Goal: Communication & Community: Ask a question

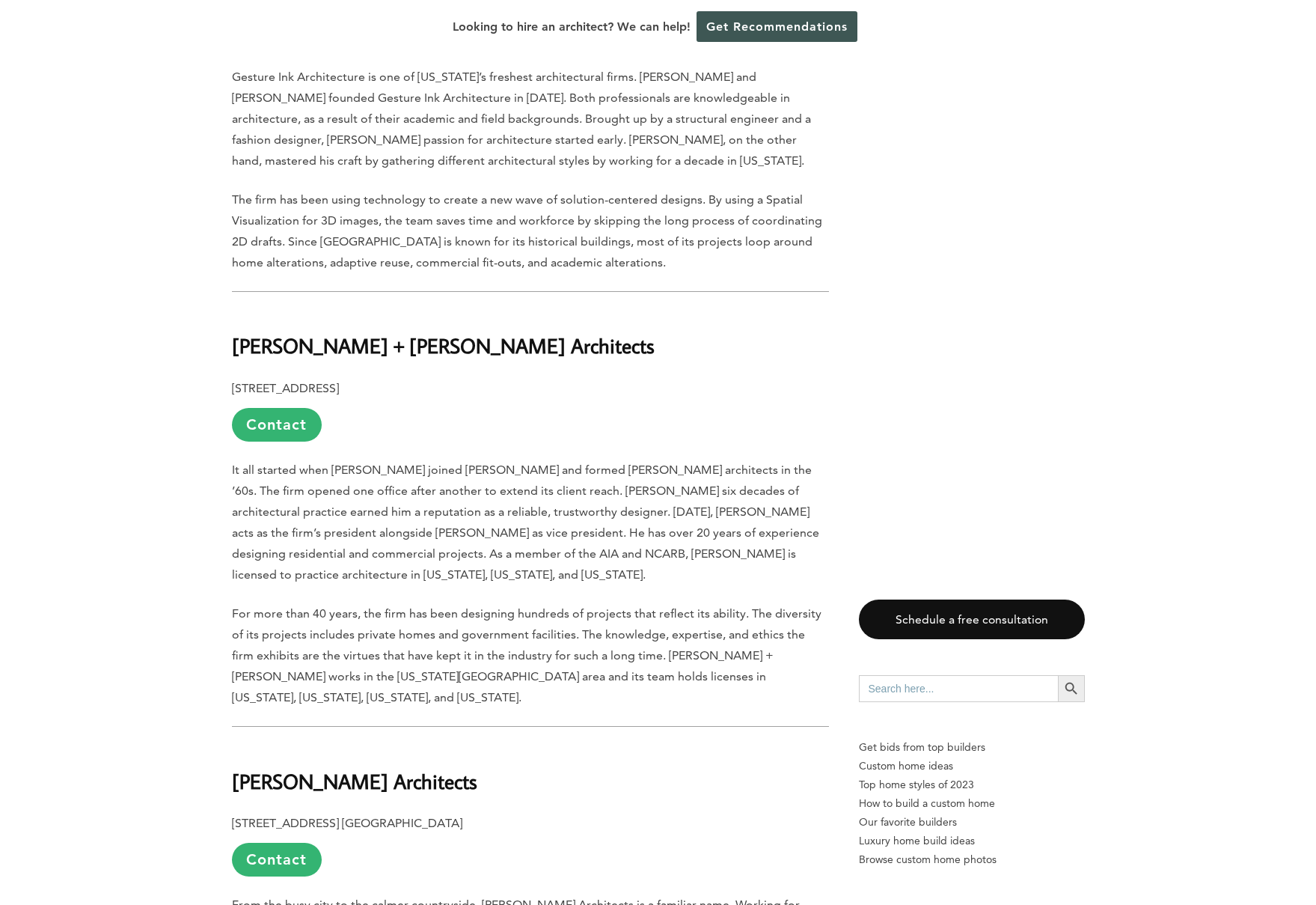
scroll to position [3660, 0]
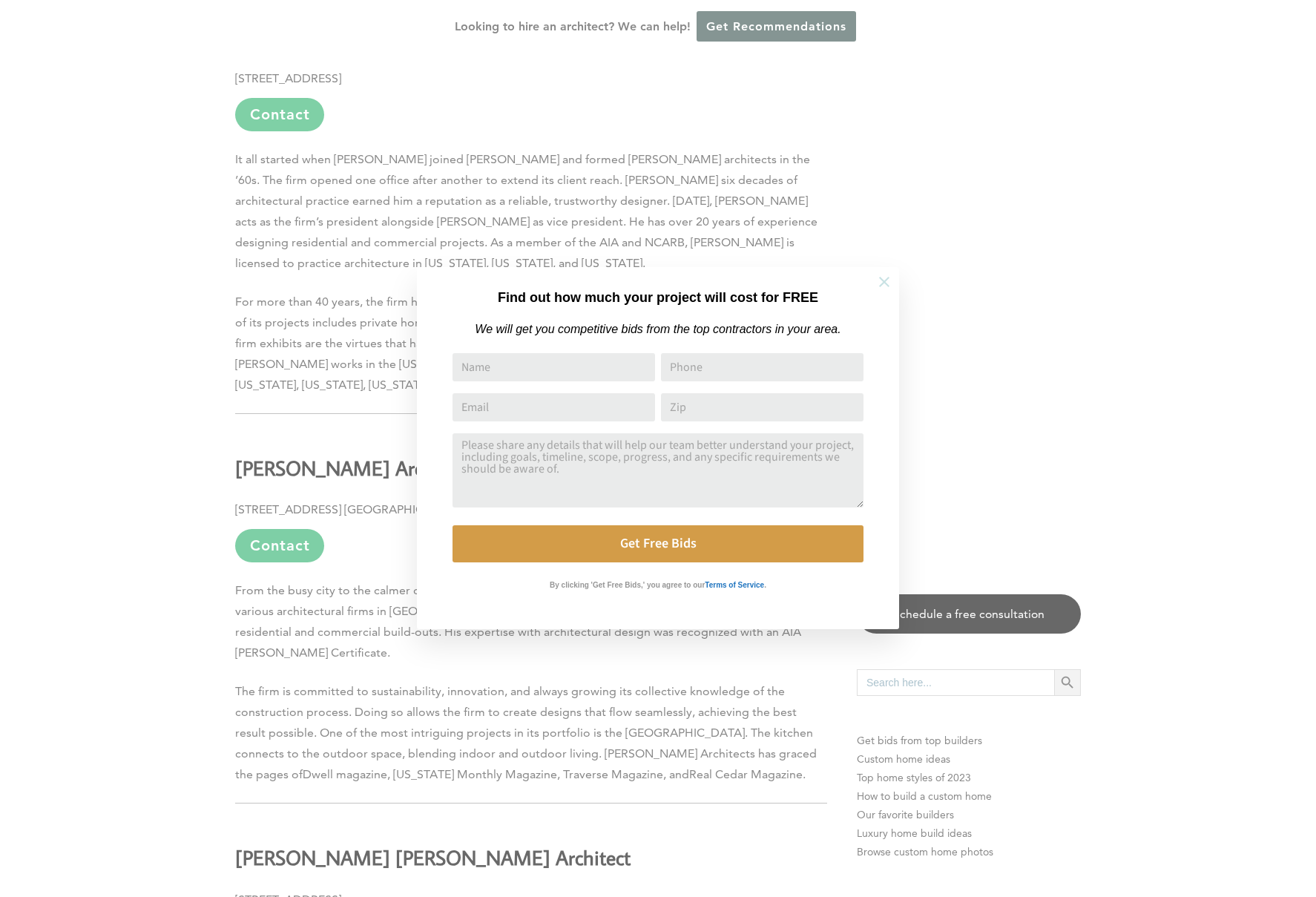
click at [876, 285] on button at bounding box center [884, 281] width 52 height 52
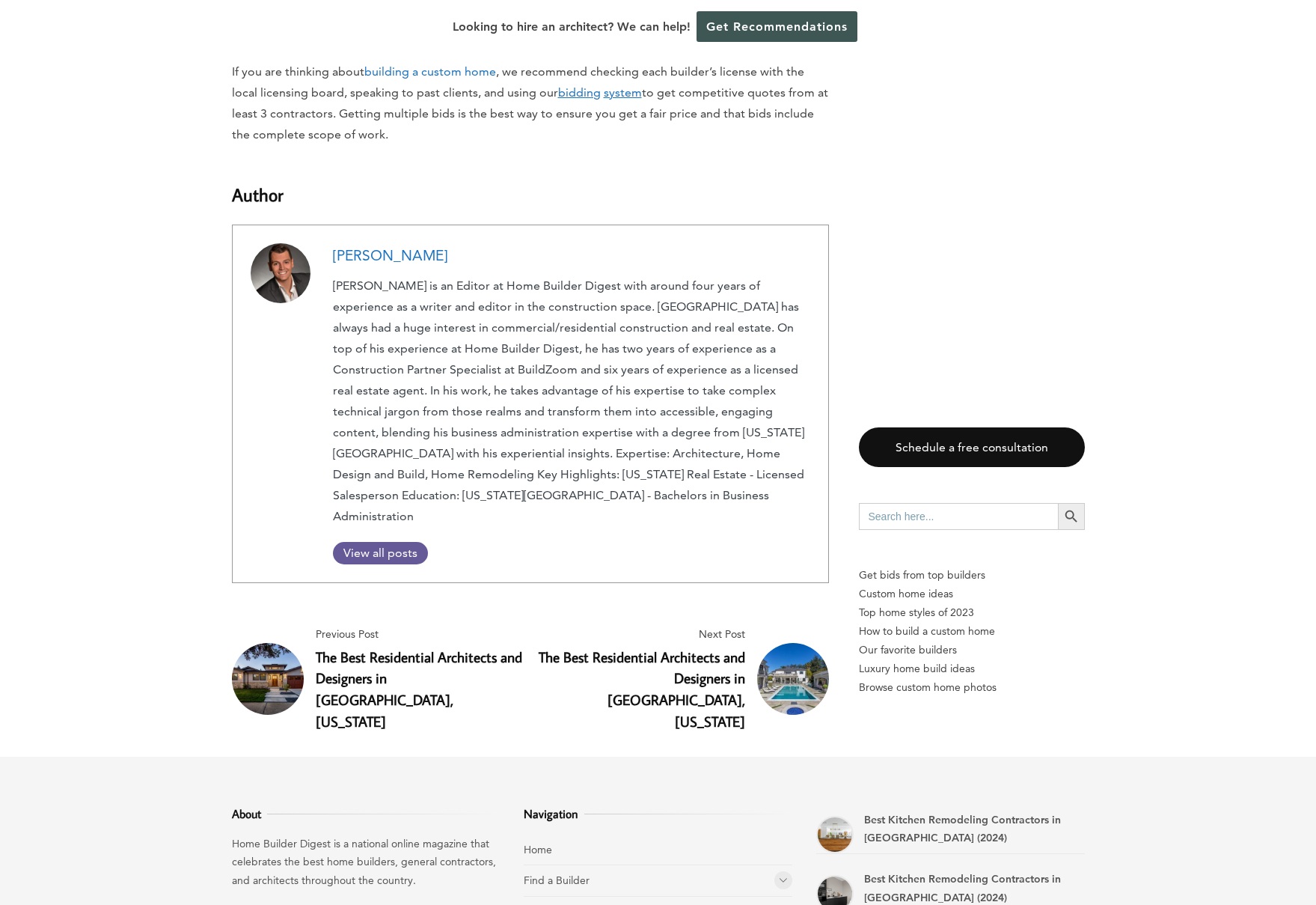
scroll to position [7862, 0]
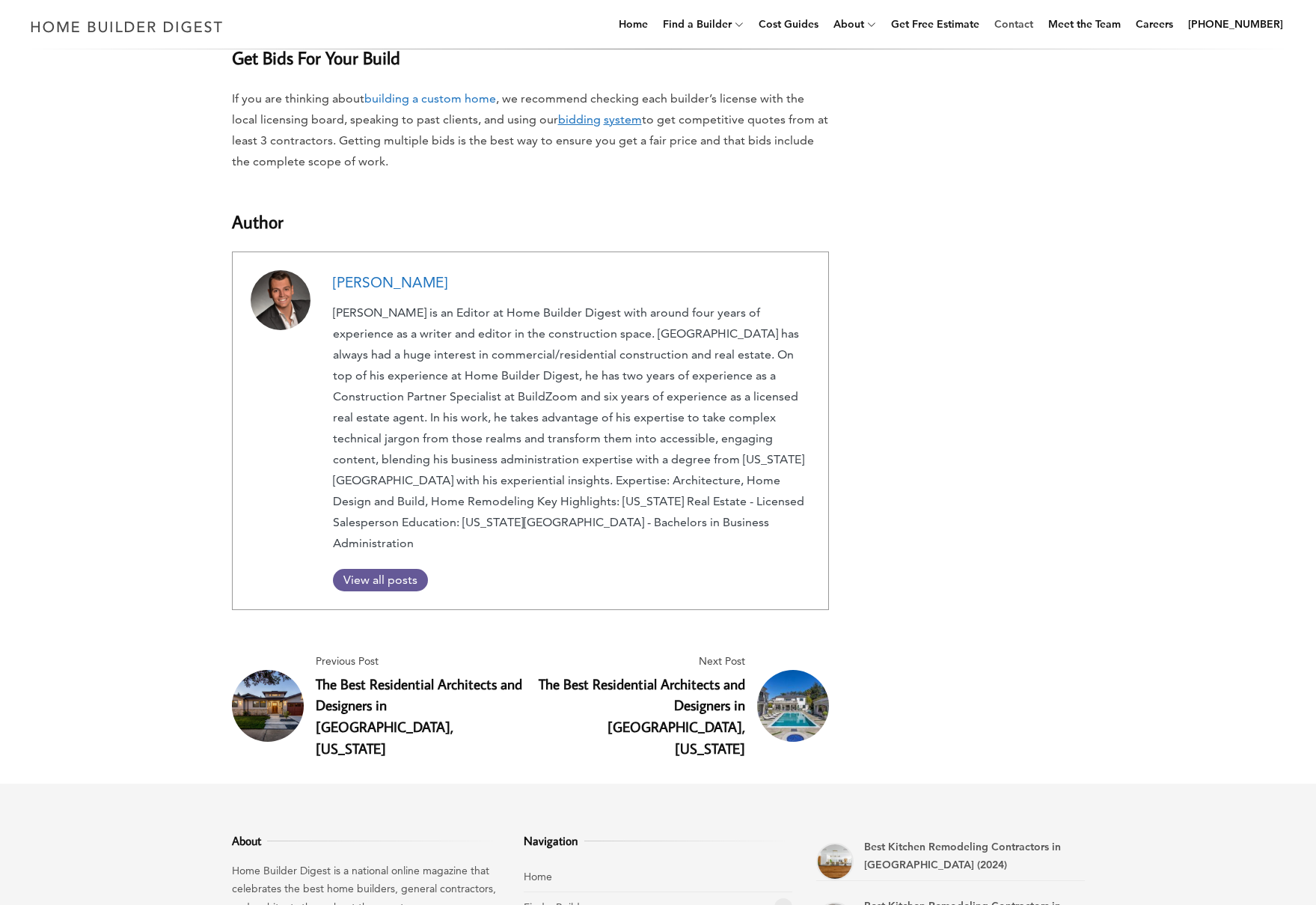
click at [1029, 26] on link "Contact" at bounding box center [1014, 24] width 51 height 48
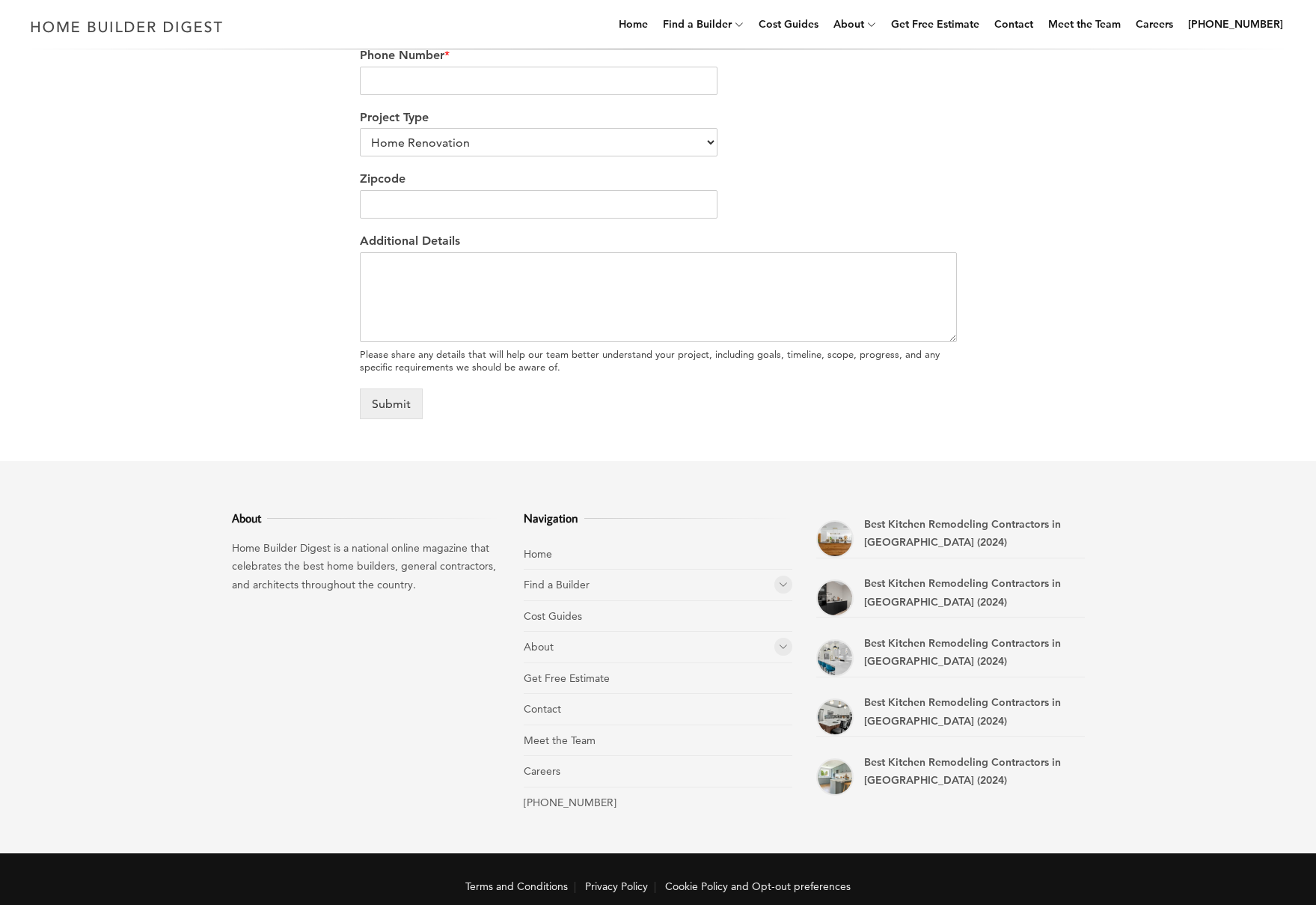
scroll to position [657, 0]
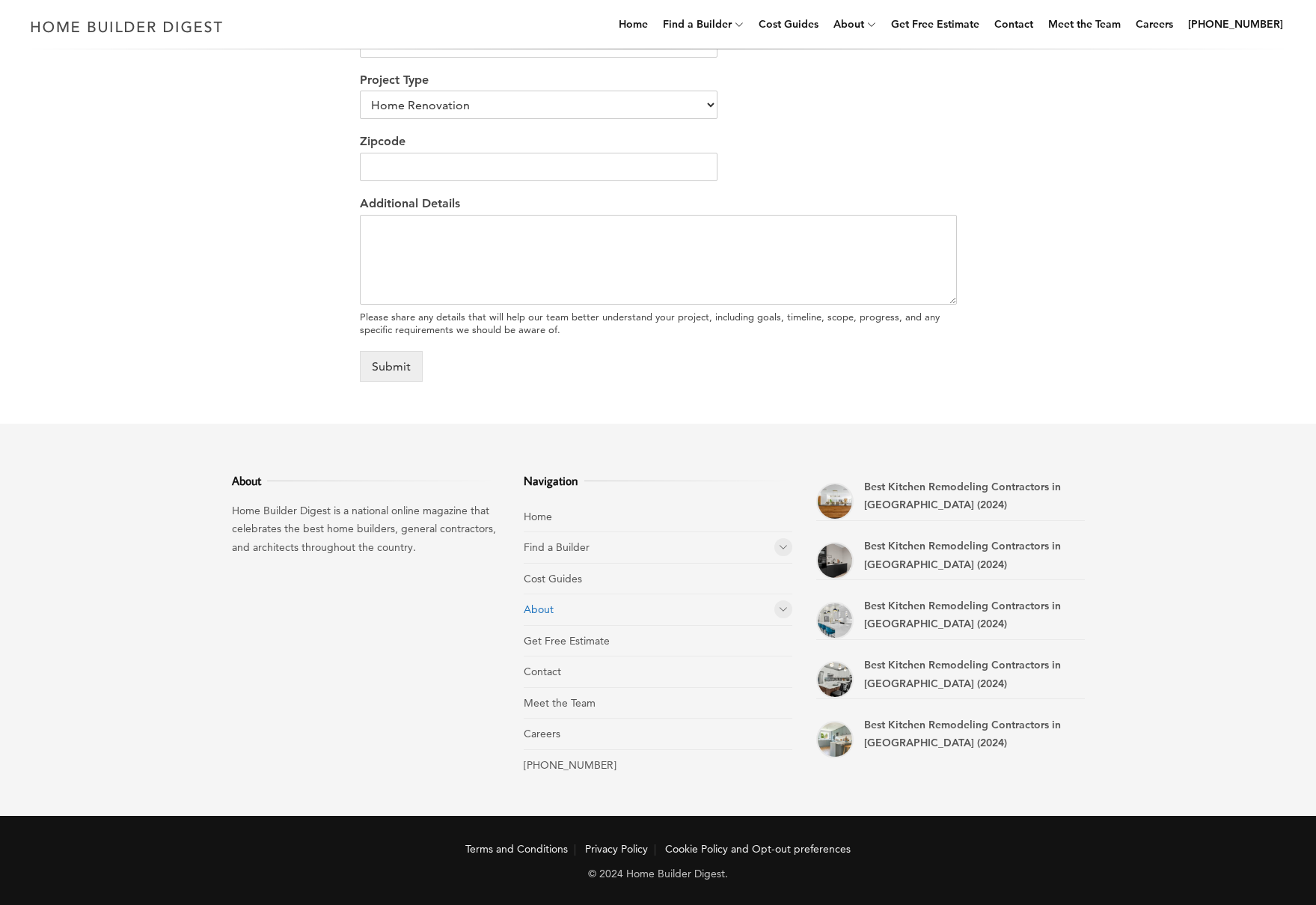
click at [543, 609] on link "About" at bounding box center [538, 609] width 30 height 13
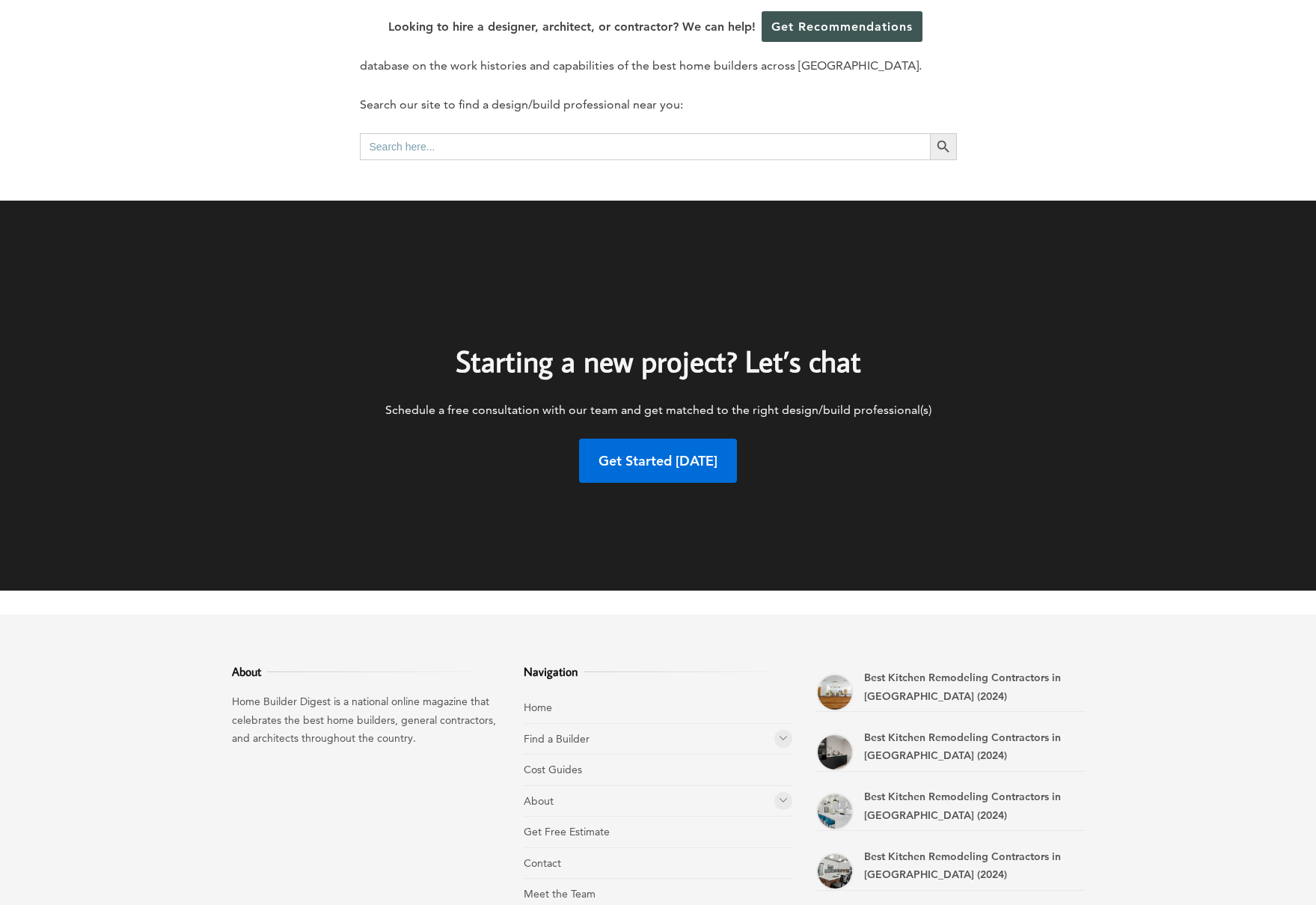
scroll to position [832, 0]
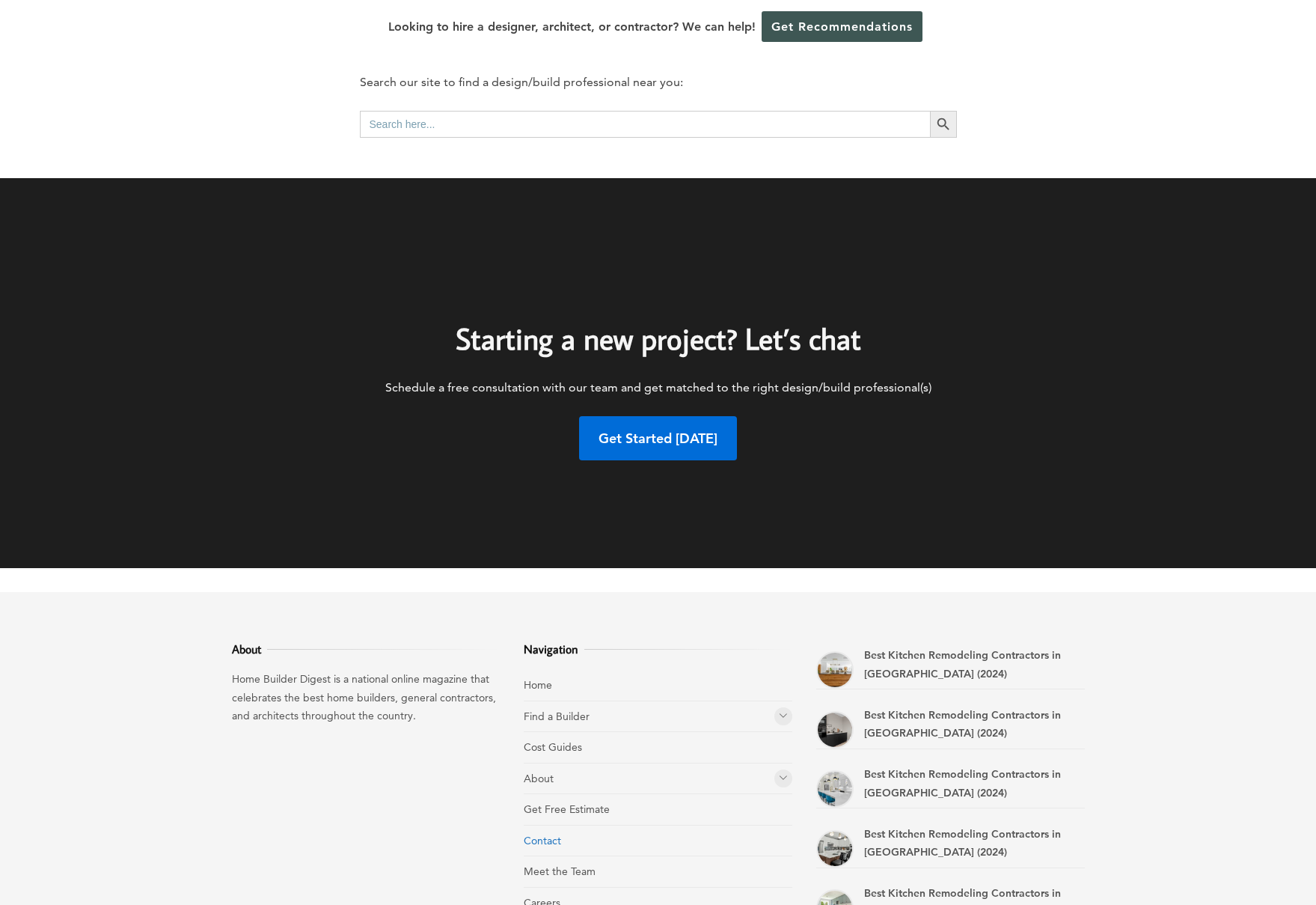
click at [551, 835] on link "Contact" at bounding box center [542, 840] width 37 height 13
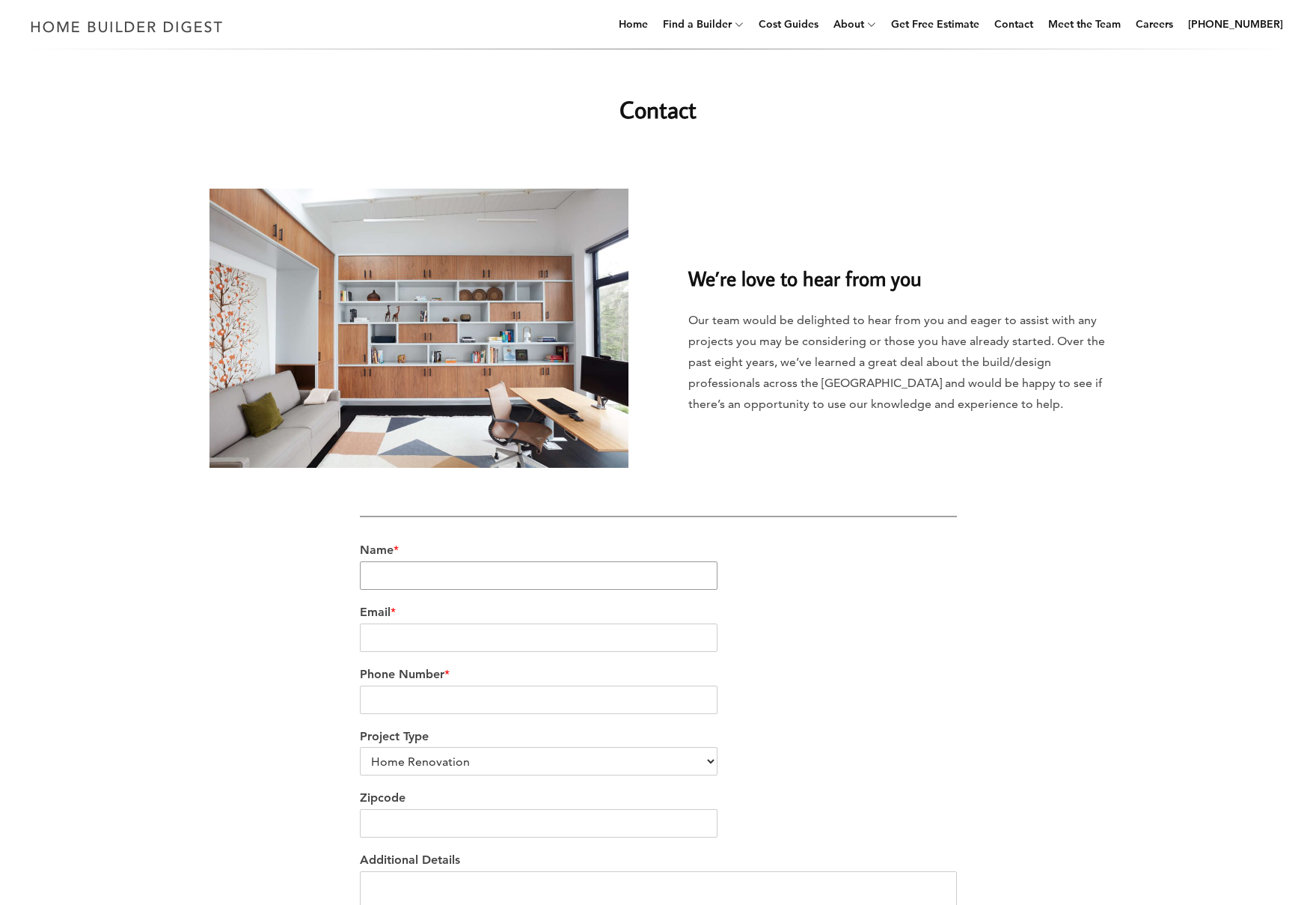
click at [480, 580] on input "Name *" at bounding box center [539, 575] width 359 height 29
type input "JASON James SHANNON"
type input "jason@jspyarchitecture.com"
type input "9175581599"
type input "07306"
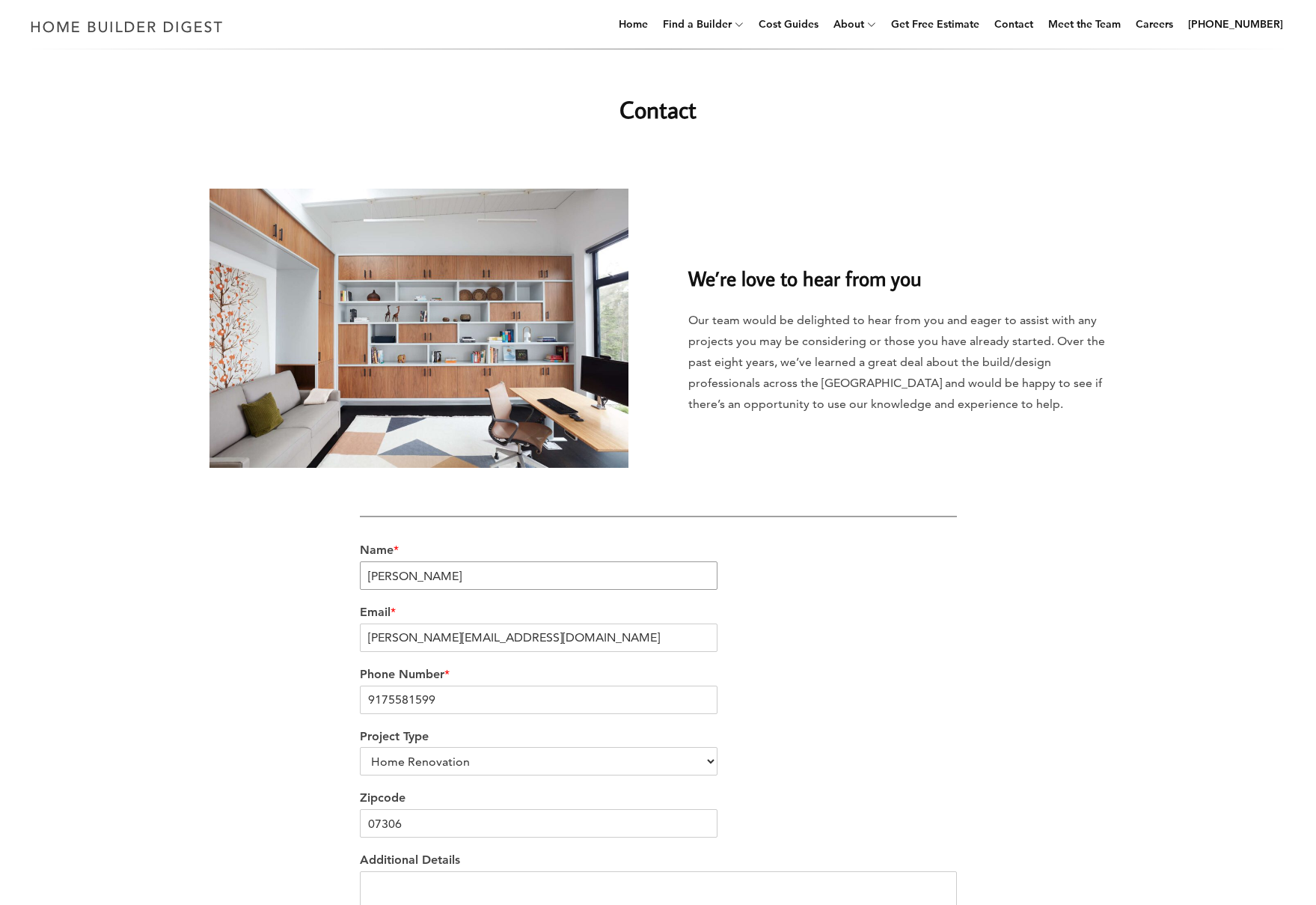
drag, startPoint x: 450, startPoint y: 577, endPoint x: 414, endPoint y: 577, distance: 36.0
click at [414, 577] on input "JASON James SHANNON" at bounding box center [539, 575] width 359 height 29
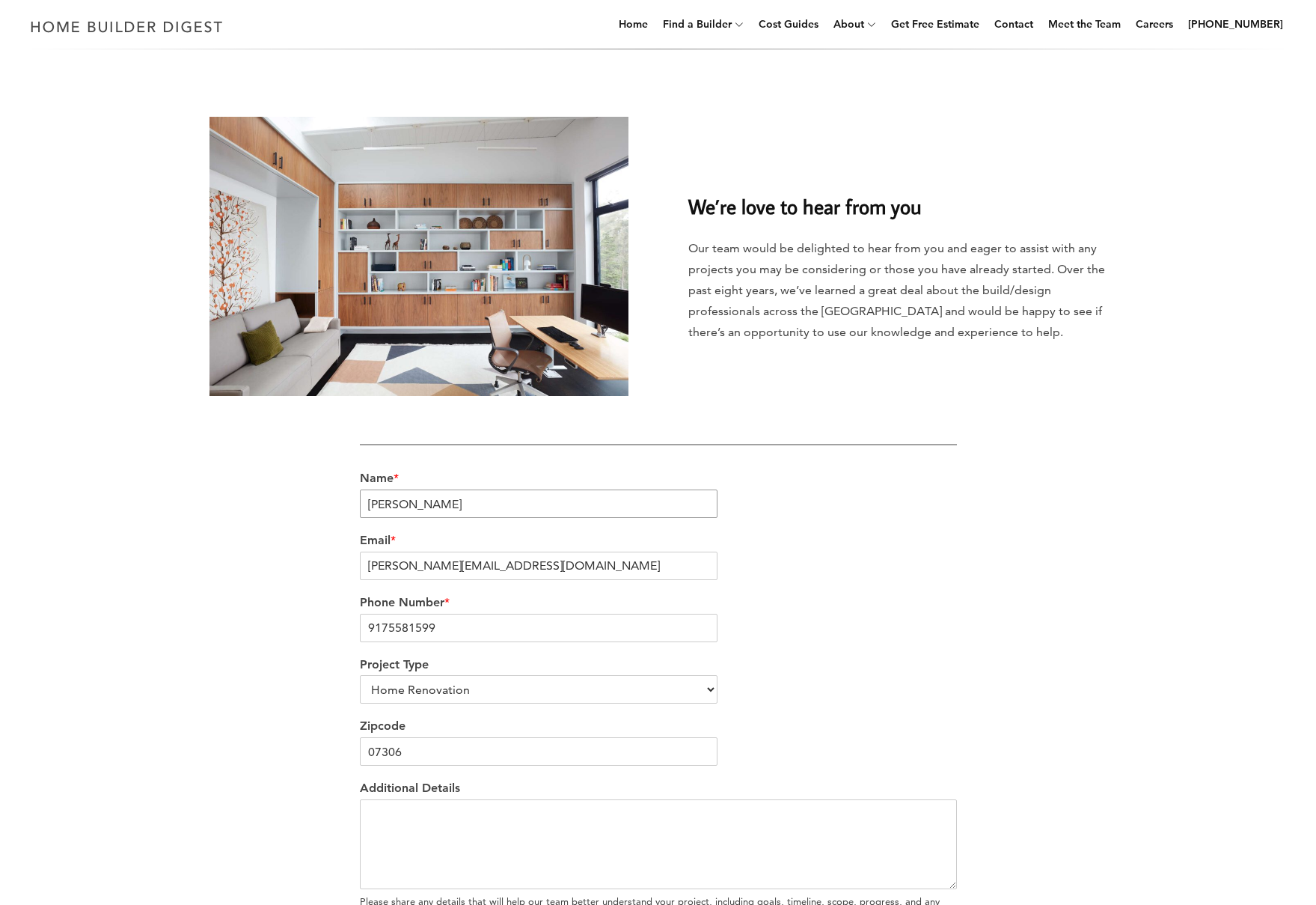
scroll to position [265, 0]
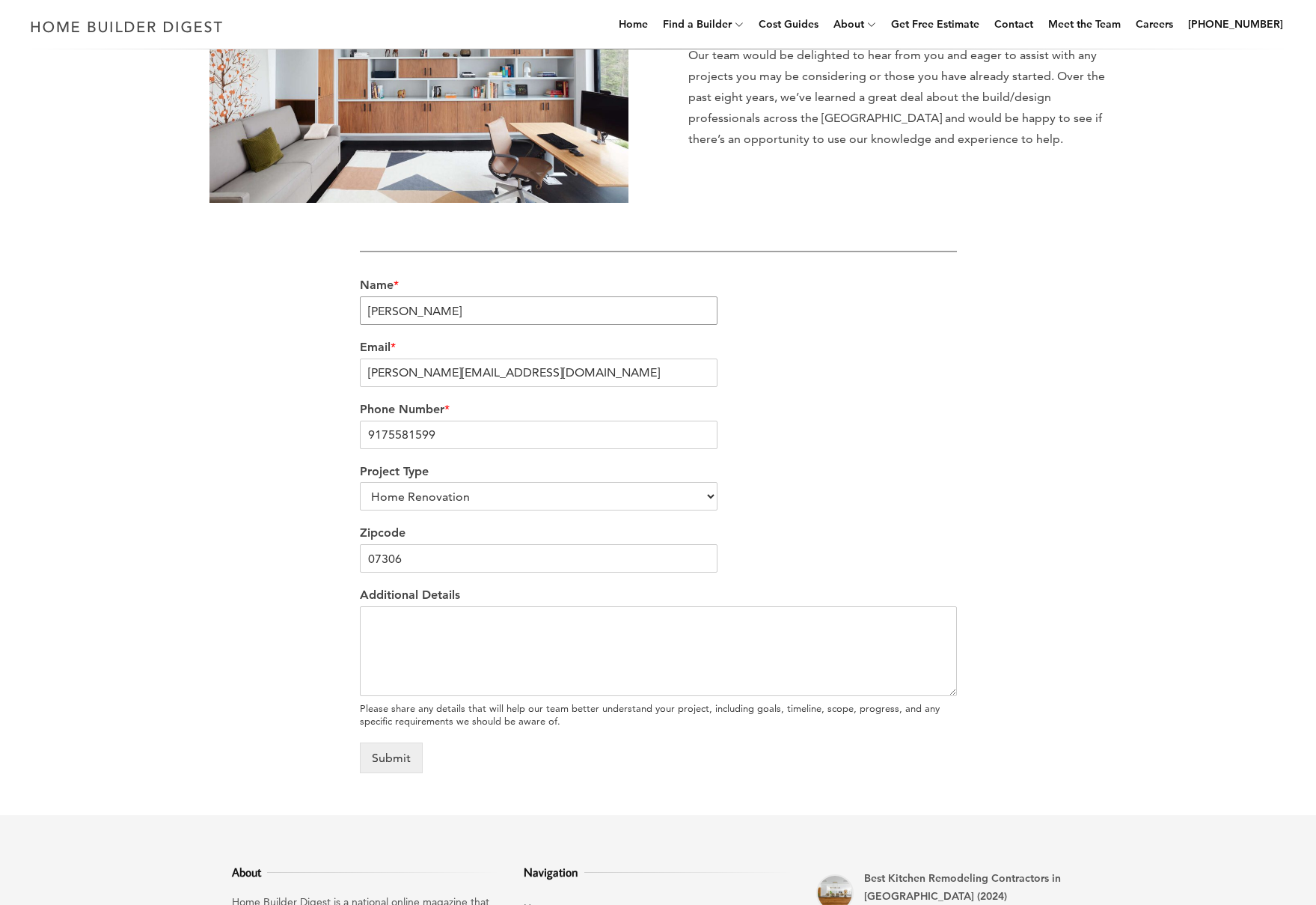
type input "JASON SHANNON"
click at [442, 494] on select "Home Renovation Custom Home Builder Commercial Renovation Other" at bounding box center [539, 496] width 359 height 29
select select "Other"
click at [360, 482] on select "Home Renovation Custom Home Builder Commercial Renovation Other" at bounding box center [539, 496] width 359 height 29
click at [318, 532] on div "We’re love to hear from you Our team would be delighted to hear from you and ea…" at bounding box center [658, 342] width 854 height 897
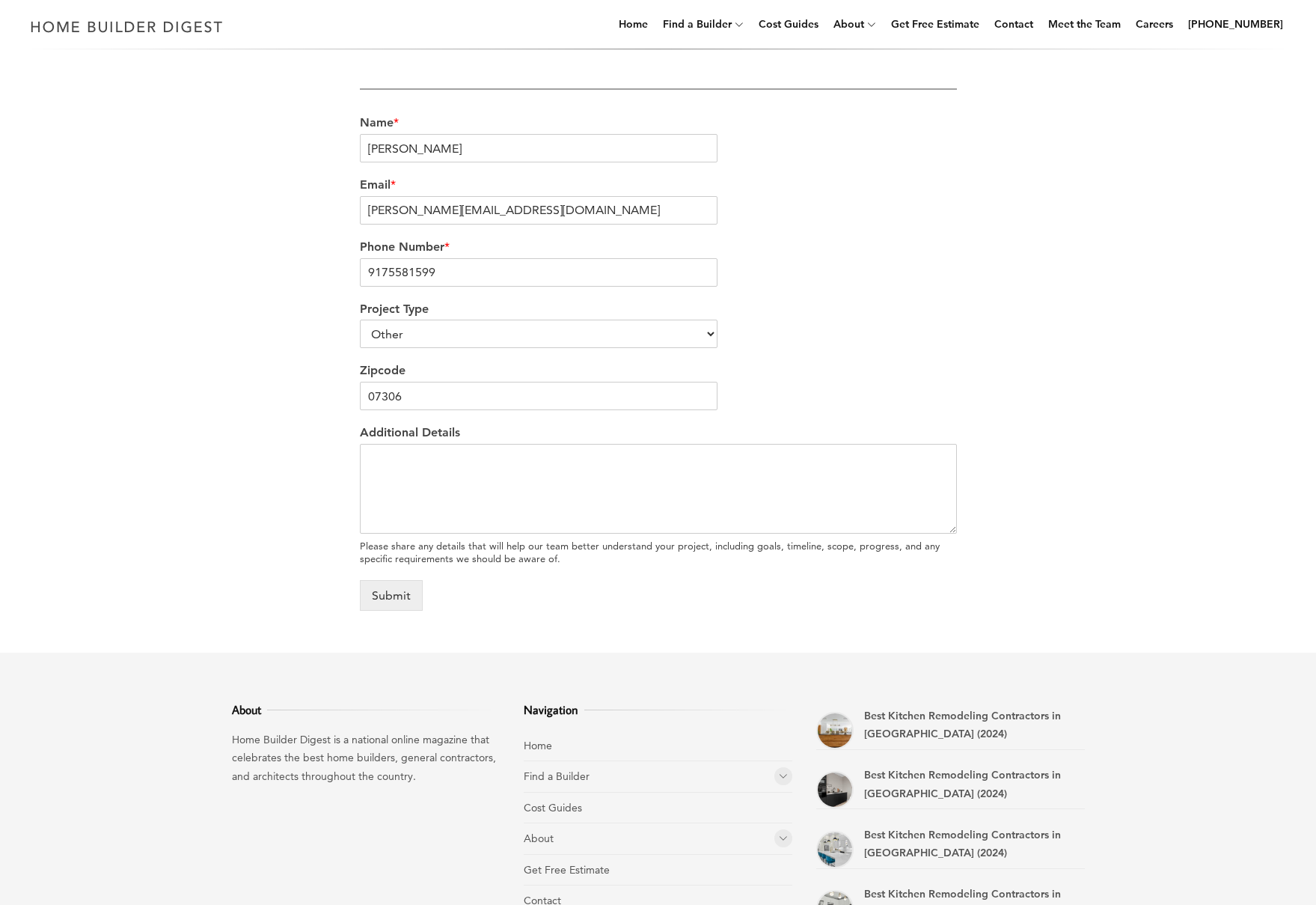
scroll to position [326, 0]
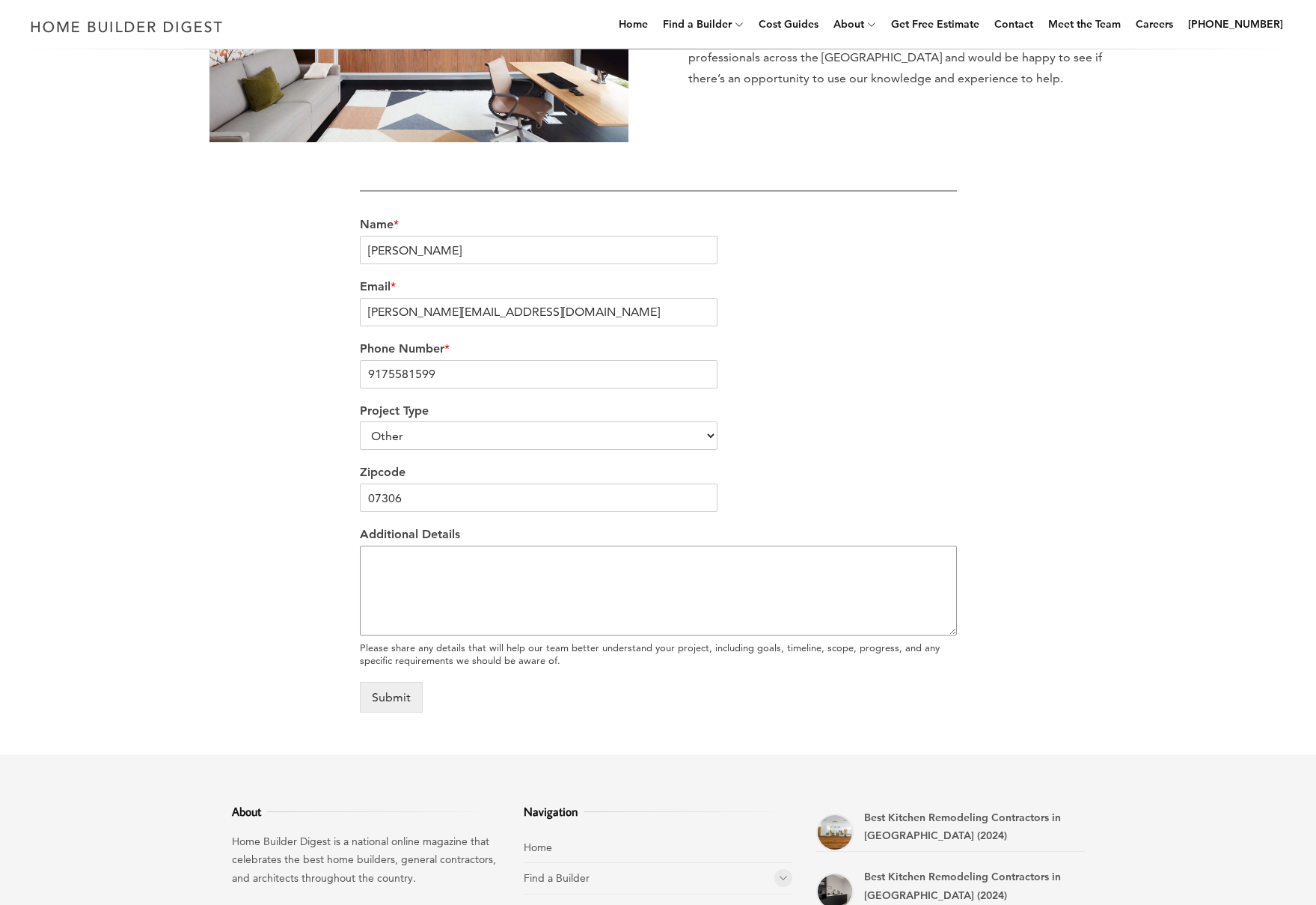
click at [435, 559] on textarea "Additional Details" at bounding box center [658, 590] width 597 height 90
type textarea "I"
type textarea "My name is Jas"
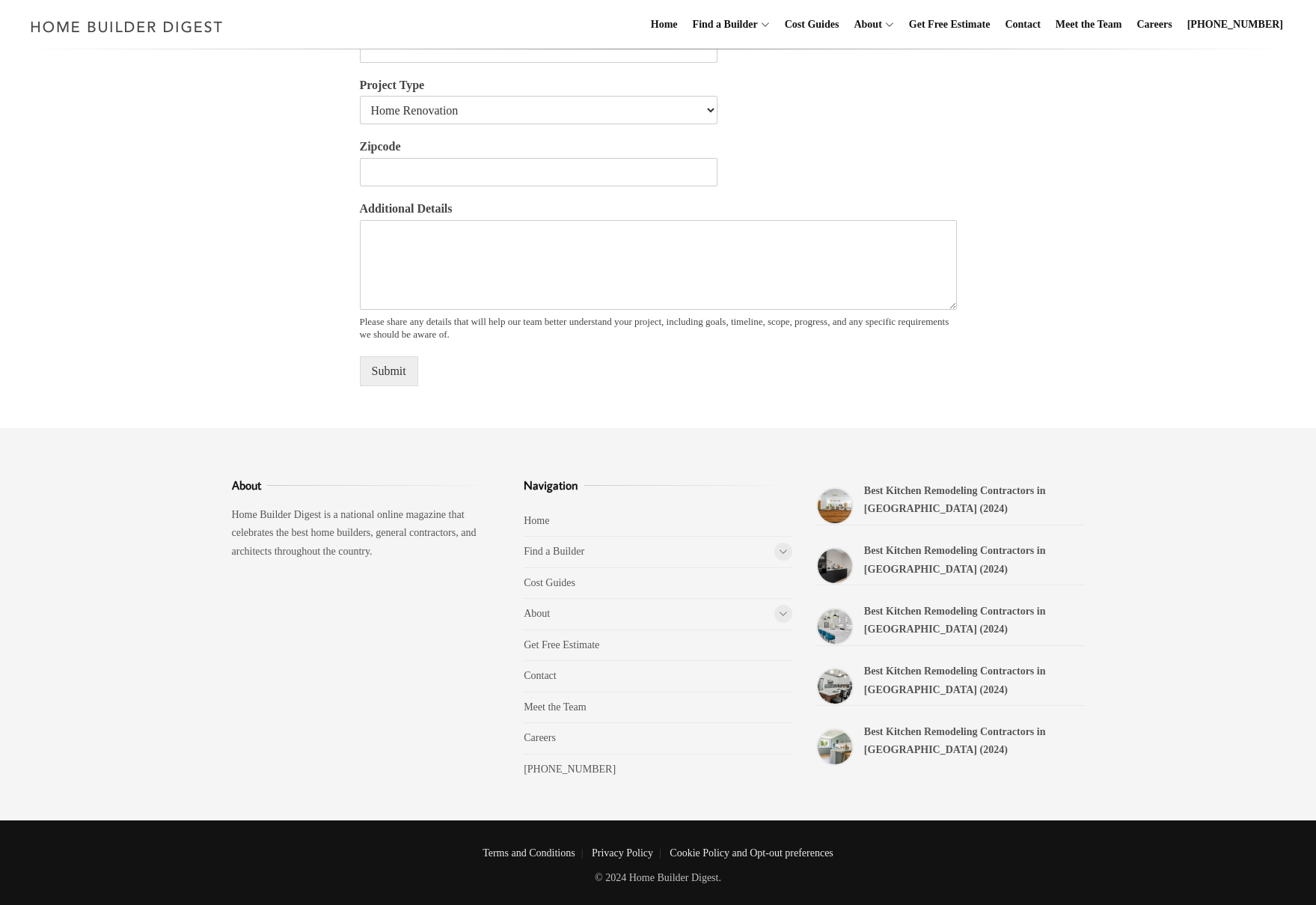
scroll to position [657, 0]
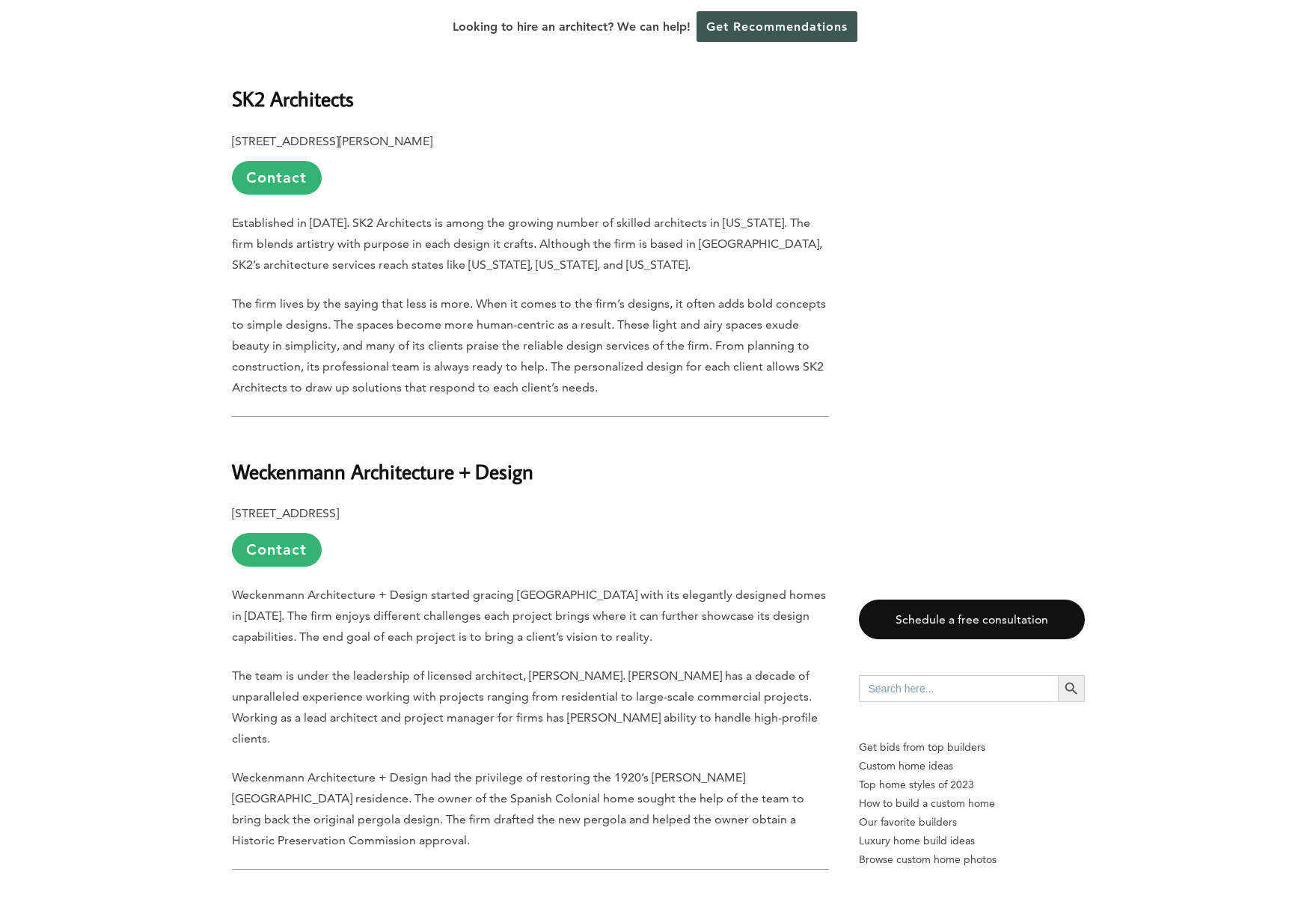
scroll to position [7249, 0]
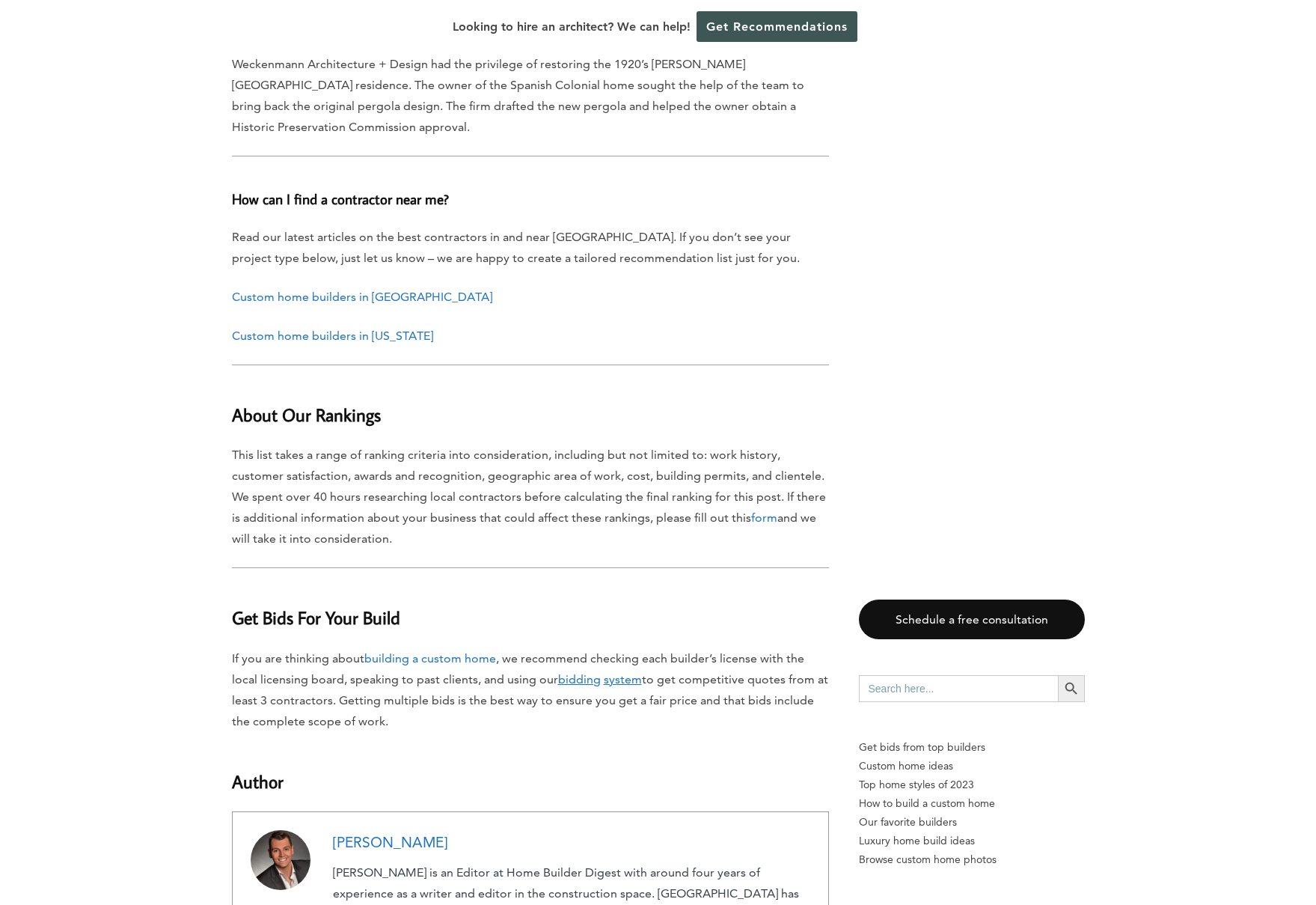
click at [752, 510] on link "form" at bounding box center [765, 517] width 26 height 14
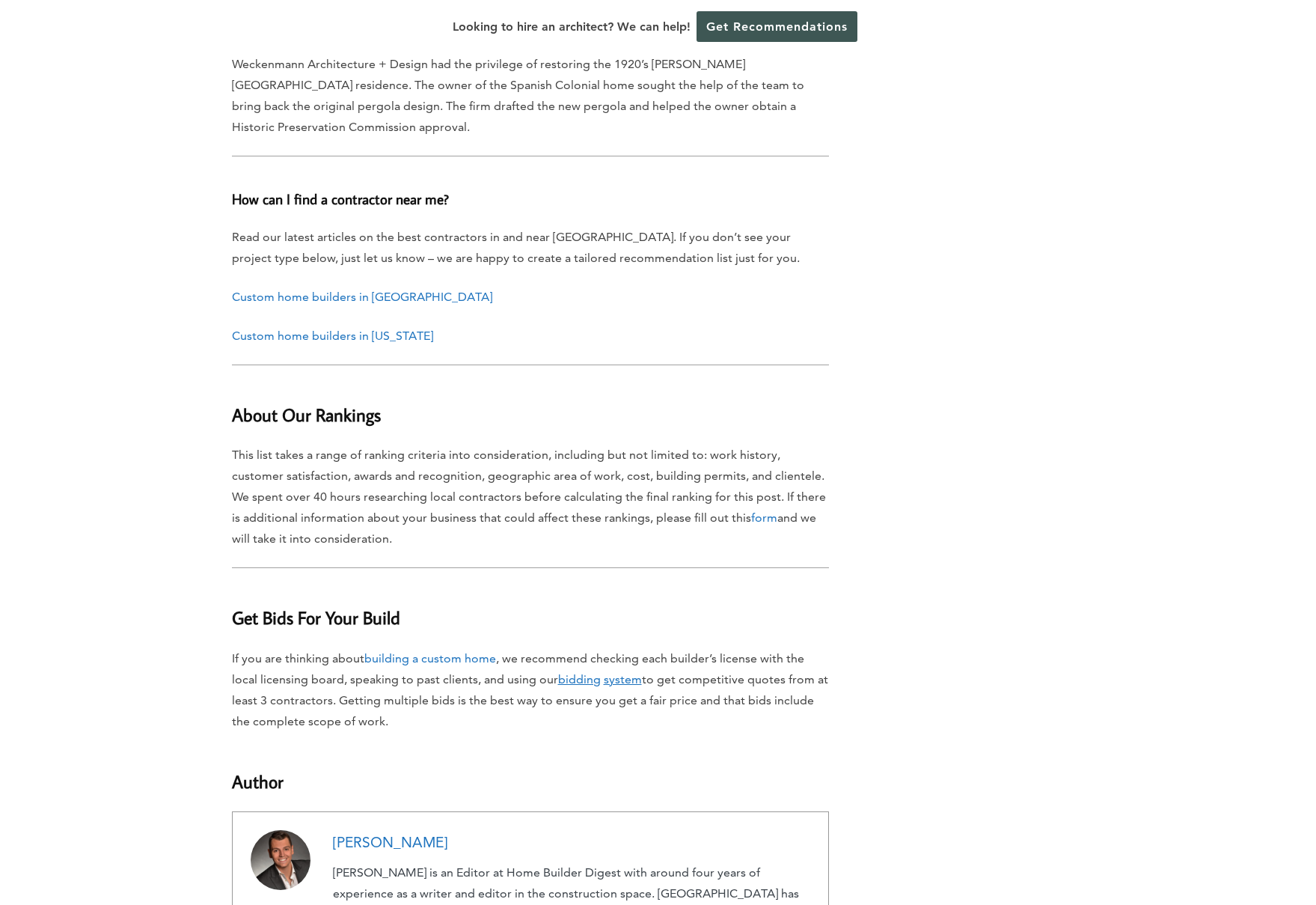
click at [390, 834] on link "Shahe Demirdjian" at bounding box center [389, 842] width 114 height 17
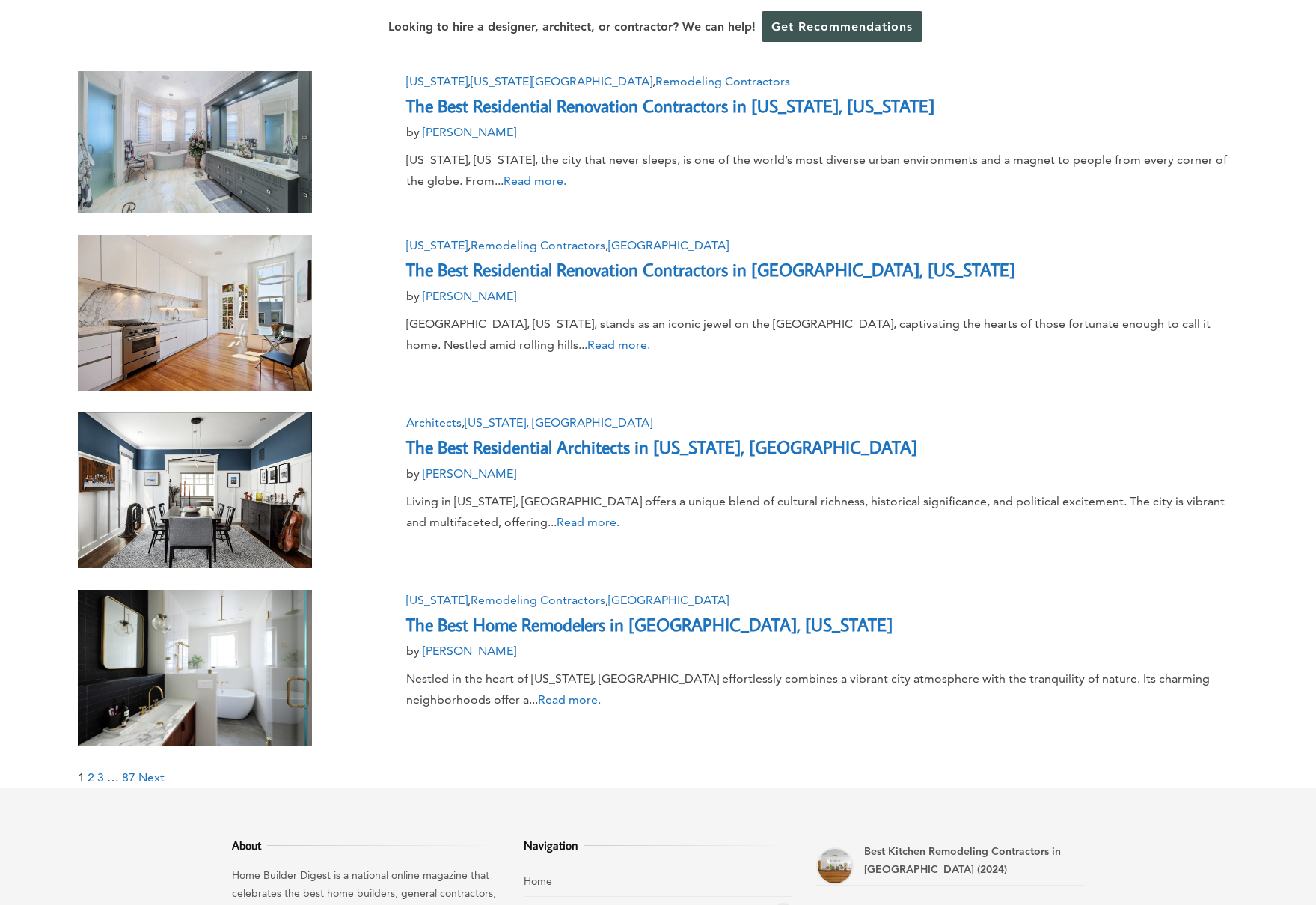
scroll to position [1642, 0]
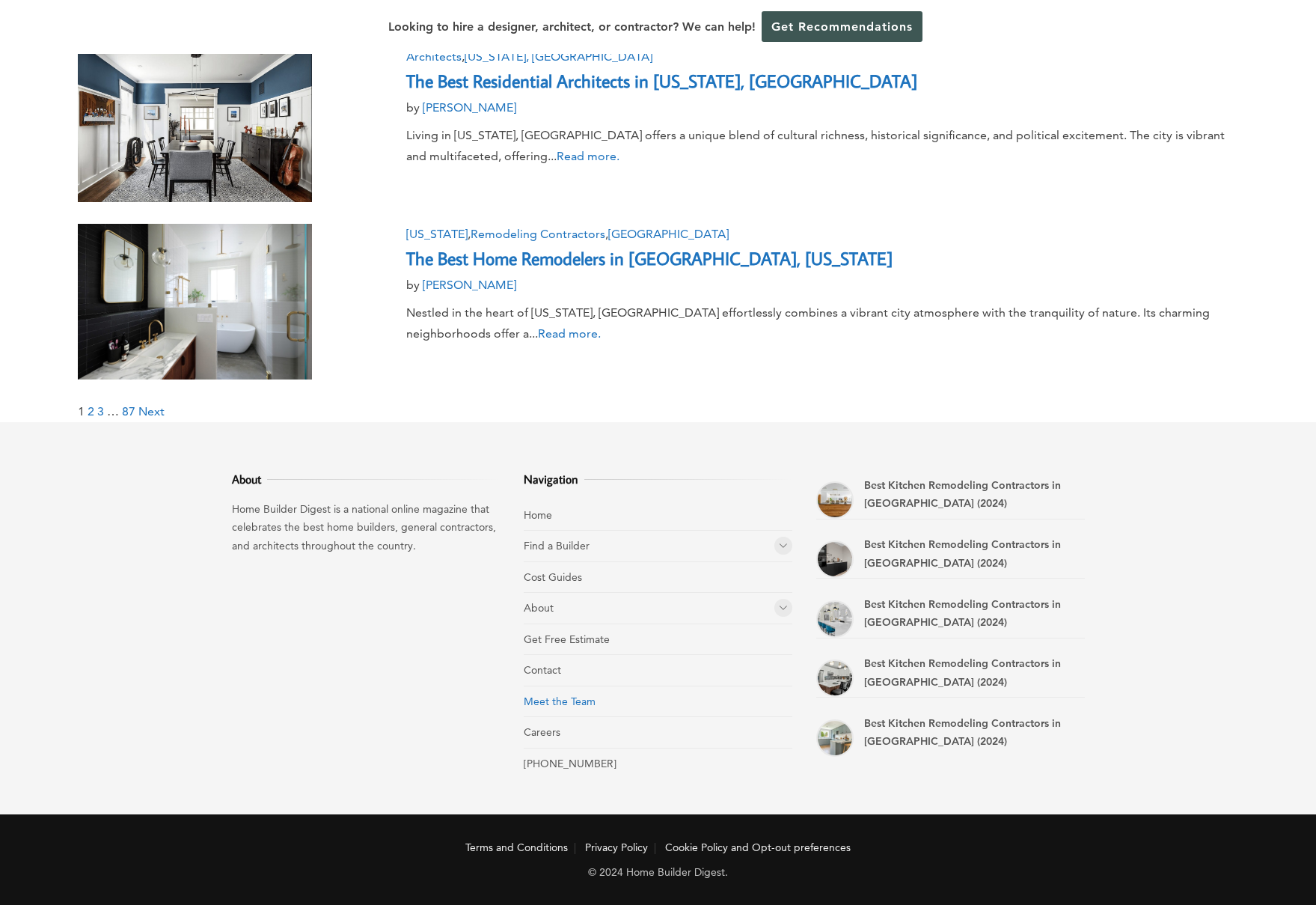
click at [550, 697] on link "Meet the Team" at bounding box center [559, 700] width 71 height 13
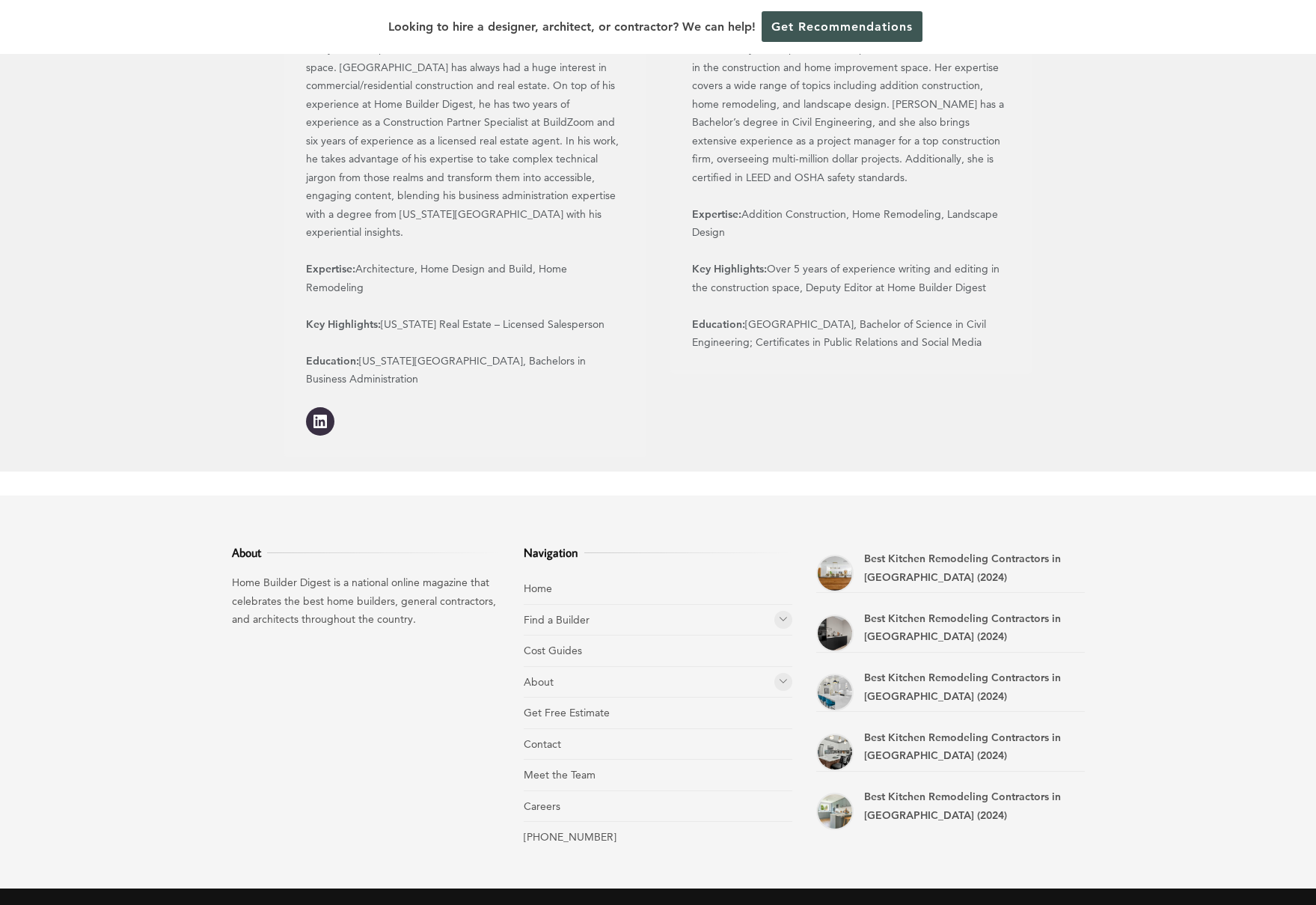
scroll to position [1739, 0]
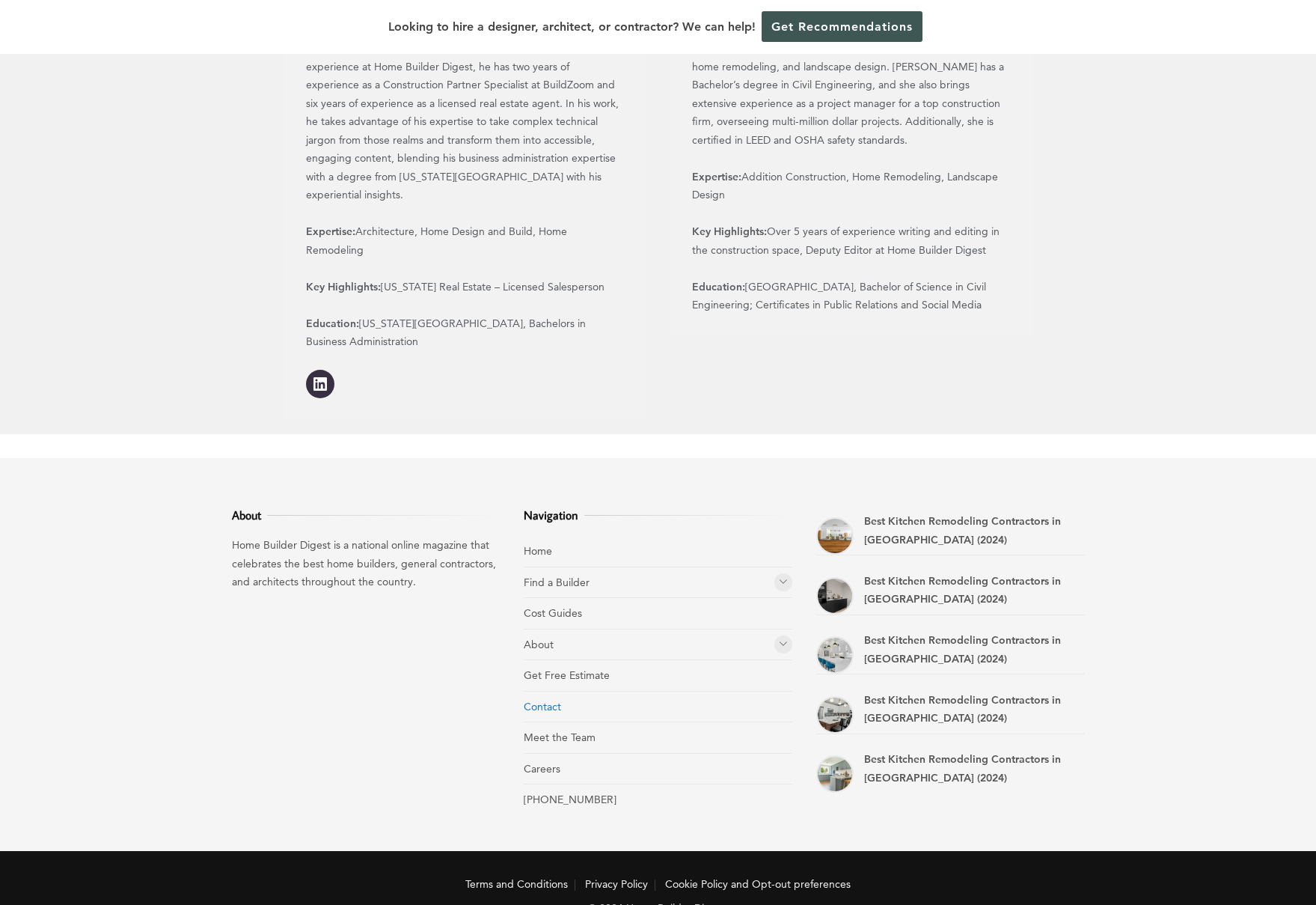
click at [550, 699] on link "Contact" at bounding box center [542, 706] width 37 height 13
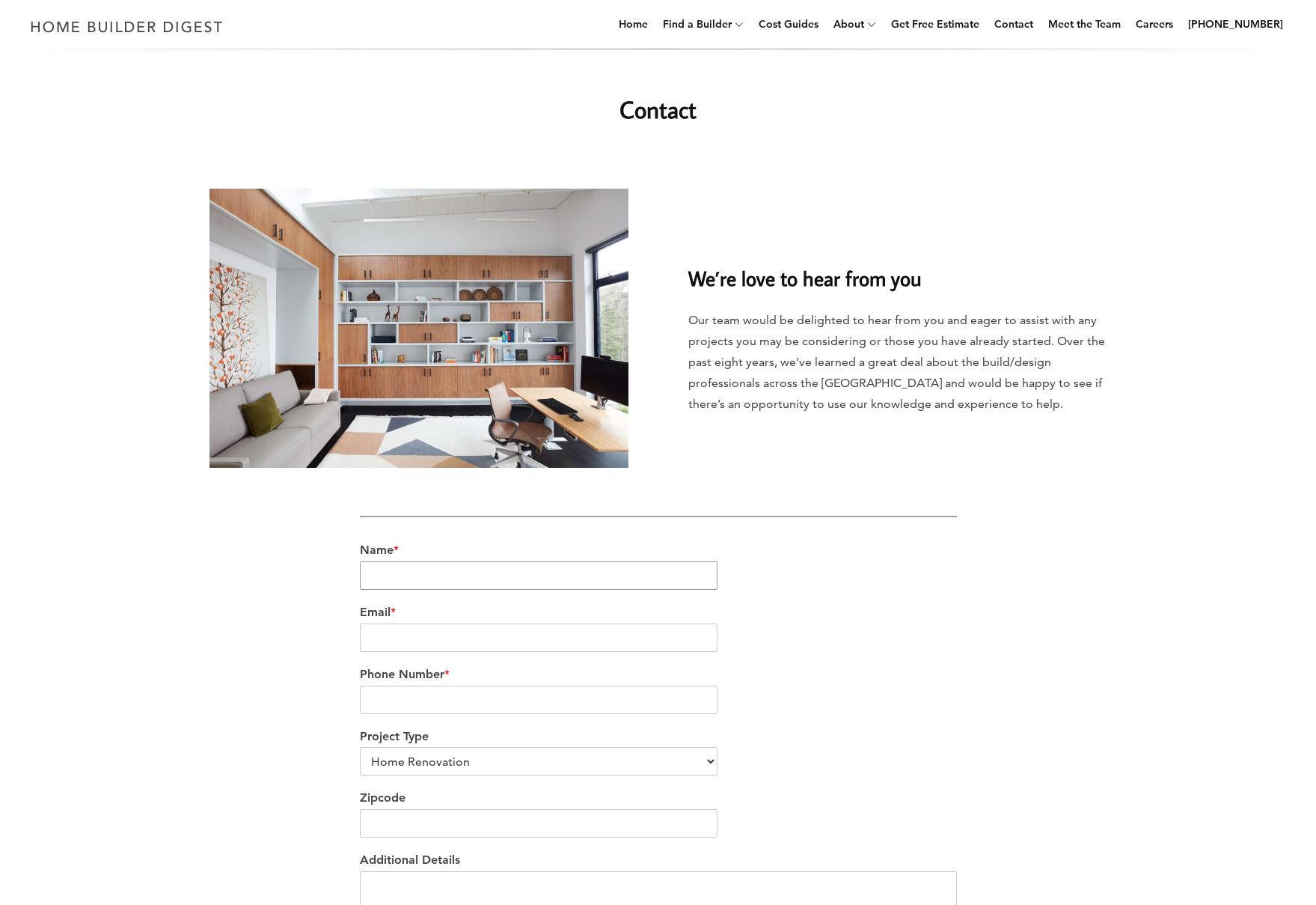
click at [417, 571] on input "Name *" at bounding box center [539, 575] width 359 height 29
type input "[PERSON_NAME]"
type input "[PERSON_NAME][EMAIL_ADDRESS][DOMAIN_NAME]"
type input "9175581599"
type input "07306"
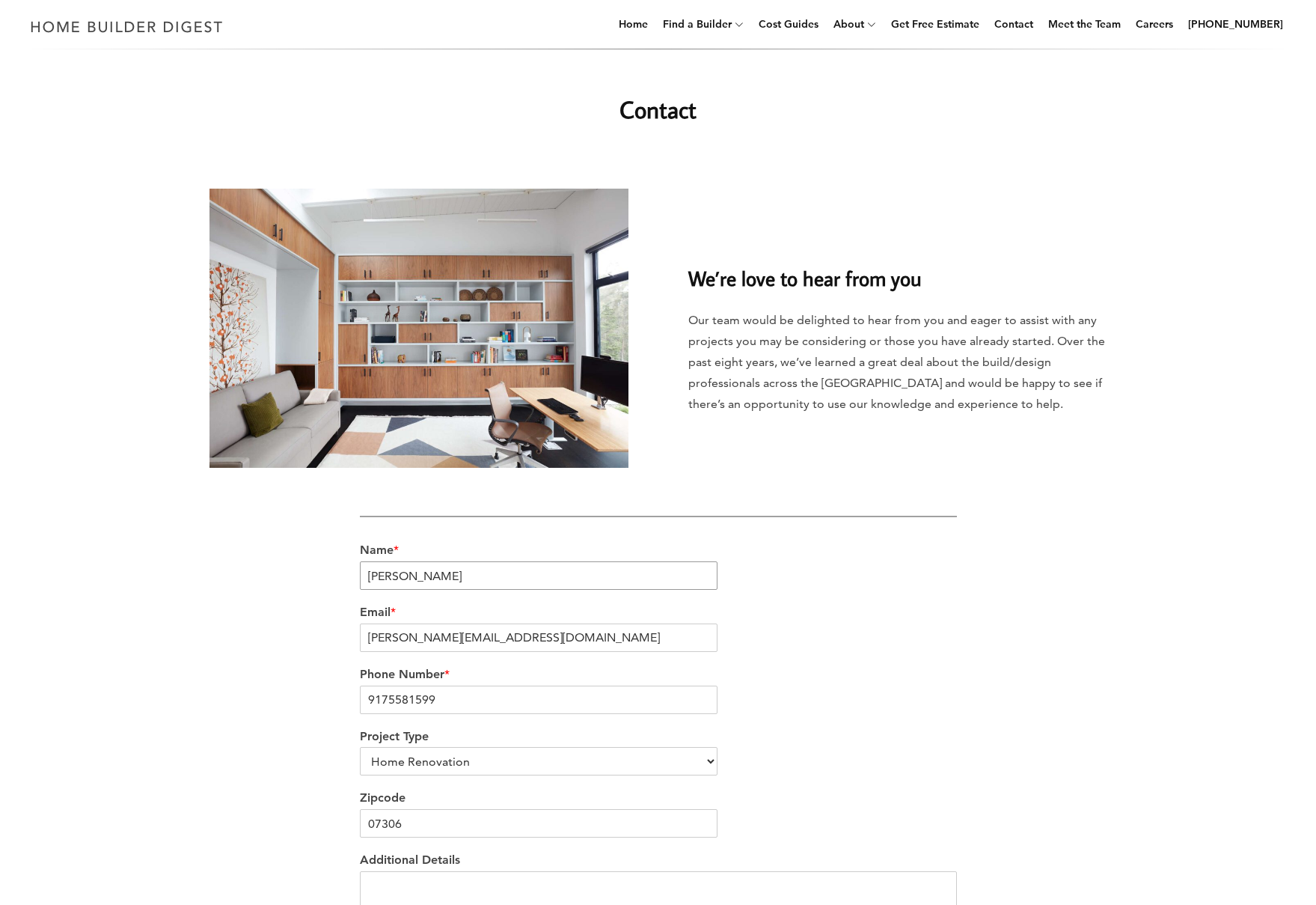
drag, startPoint x: 449, startPoint y: 582, endPoint x: 429, endPoint y: 593, distance: 22.8
click at [412, 577] on input "[PERSON_NAME]" at bounding box center [539, 575] width 359 height 29
type input "[PERSON_NAME]"
click at [481, 757] on select "Home Renovation Custom Home Builder Commercial Renovation Other" at bounding box center [539, 761] width 359 height 29
select select "Other"
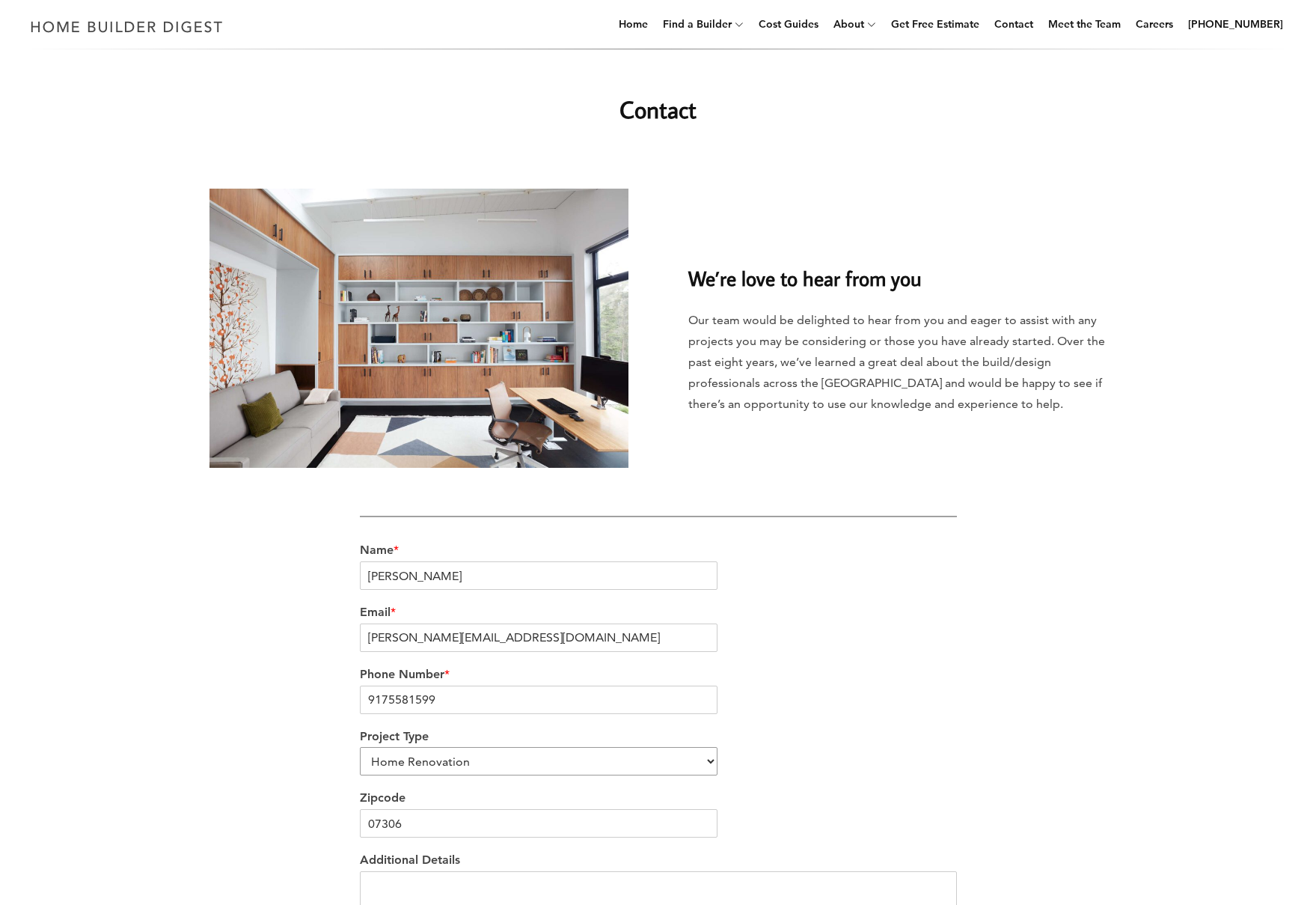
click at [360, 747] on select "Home Renovation Custom Home Builder Commercial Renovation Other" at bounding box center [539, 761] width 359 height 29
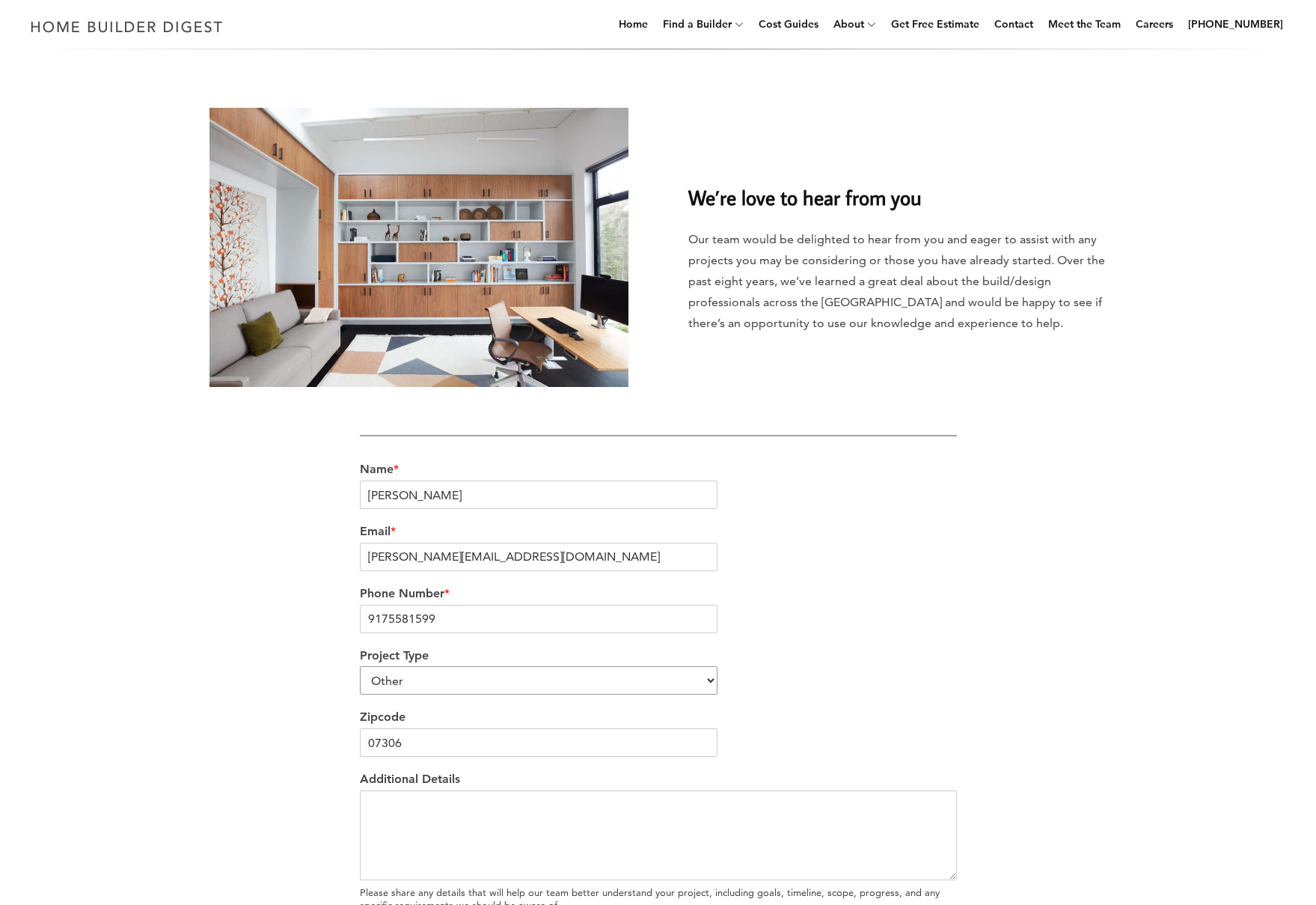
scroll to position [265, 0]
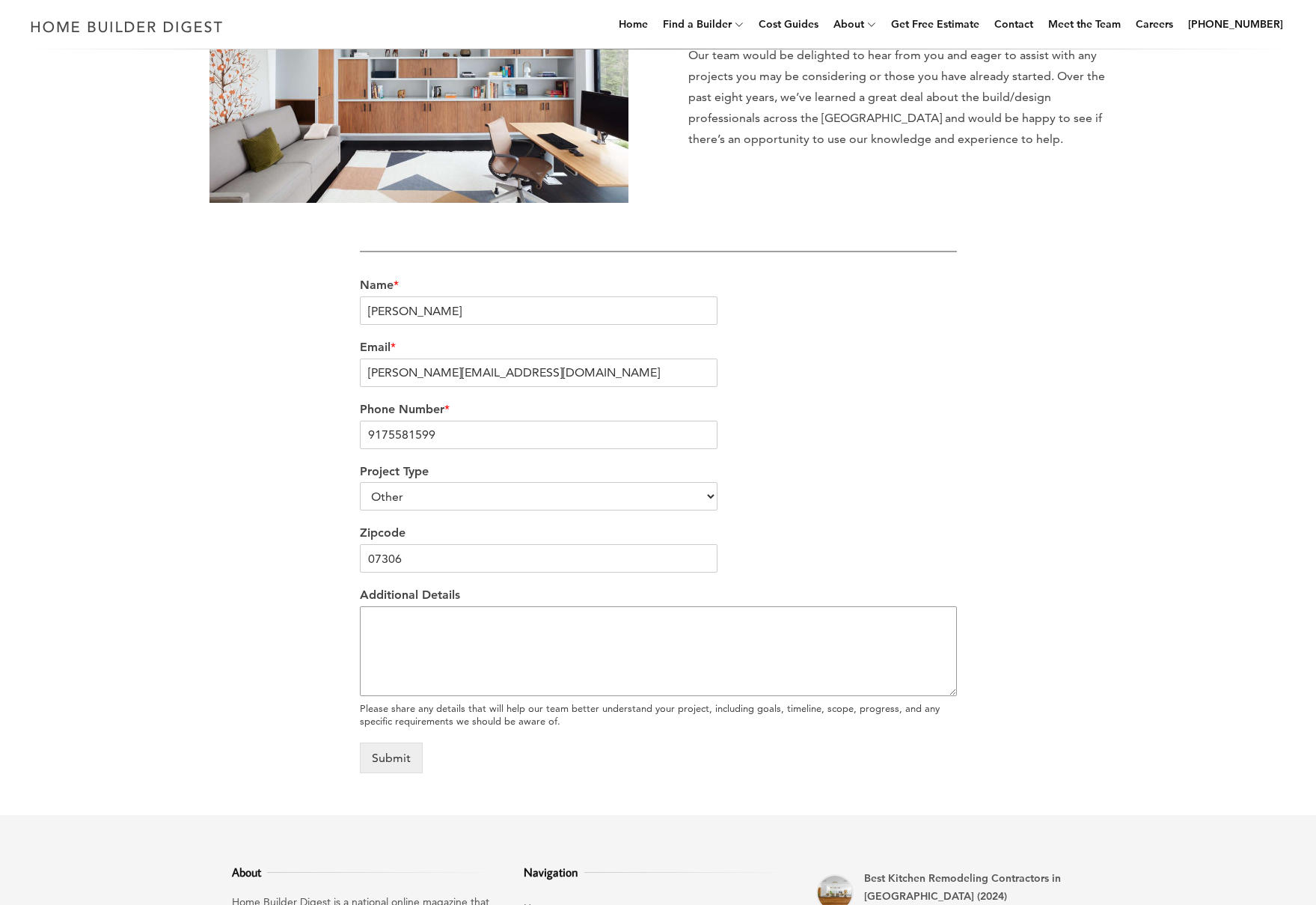
click at [442, 638] on textarea "Additional Details" at bounding box center [658, 651] width 597 height 90
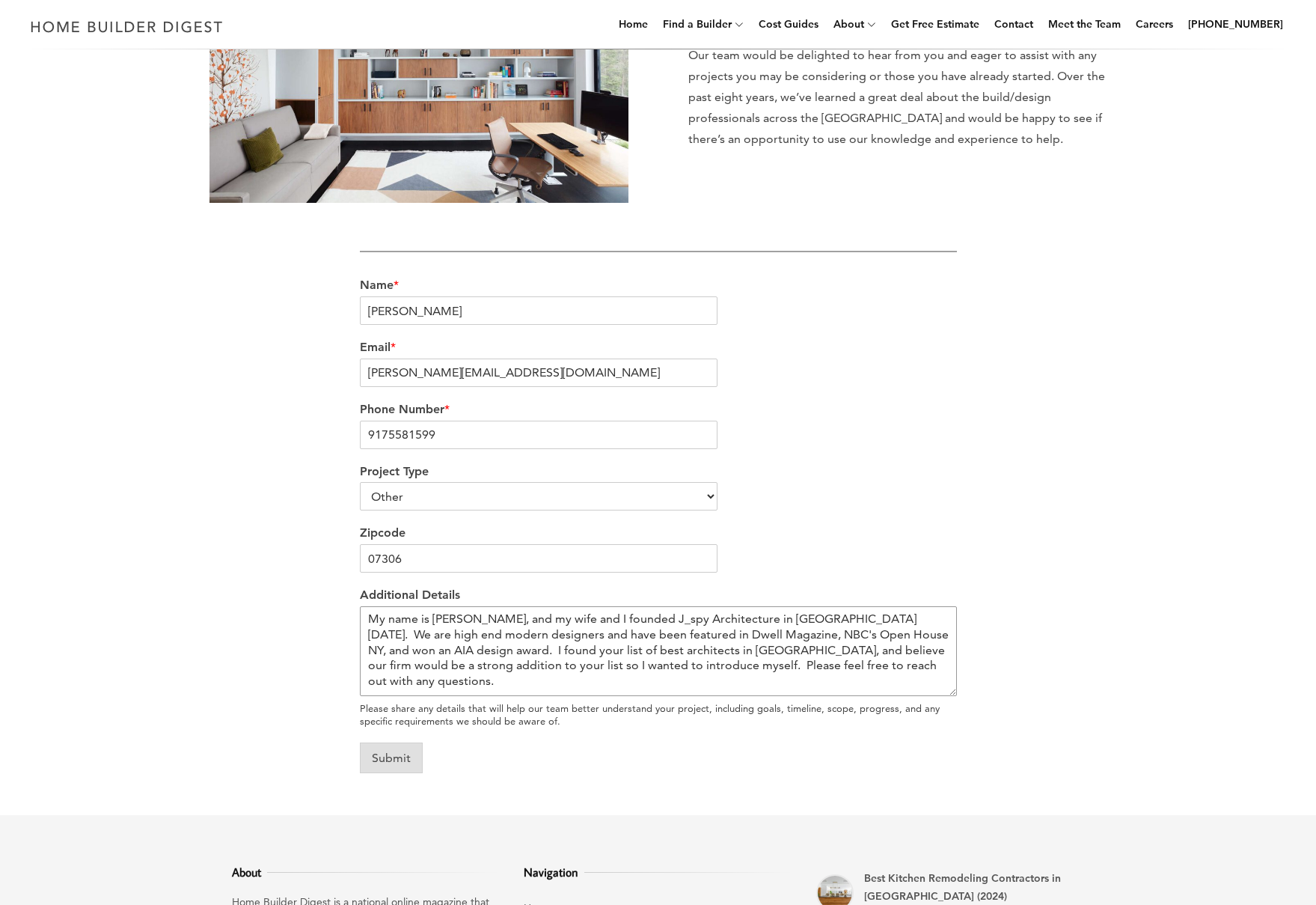
type textarea "My name is [PERSON_NAME], and my wife and I founded J_spy Architecture in [GEOG…"
click at [396, 751] on button "Submit" at bounding box center [391, 757] width 63 height 30
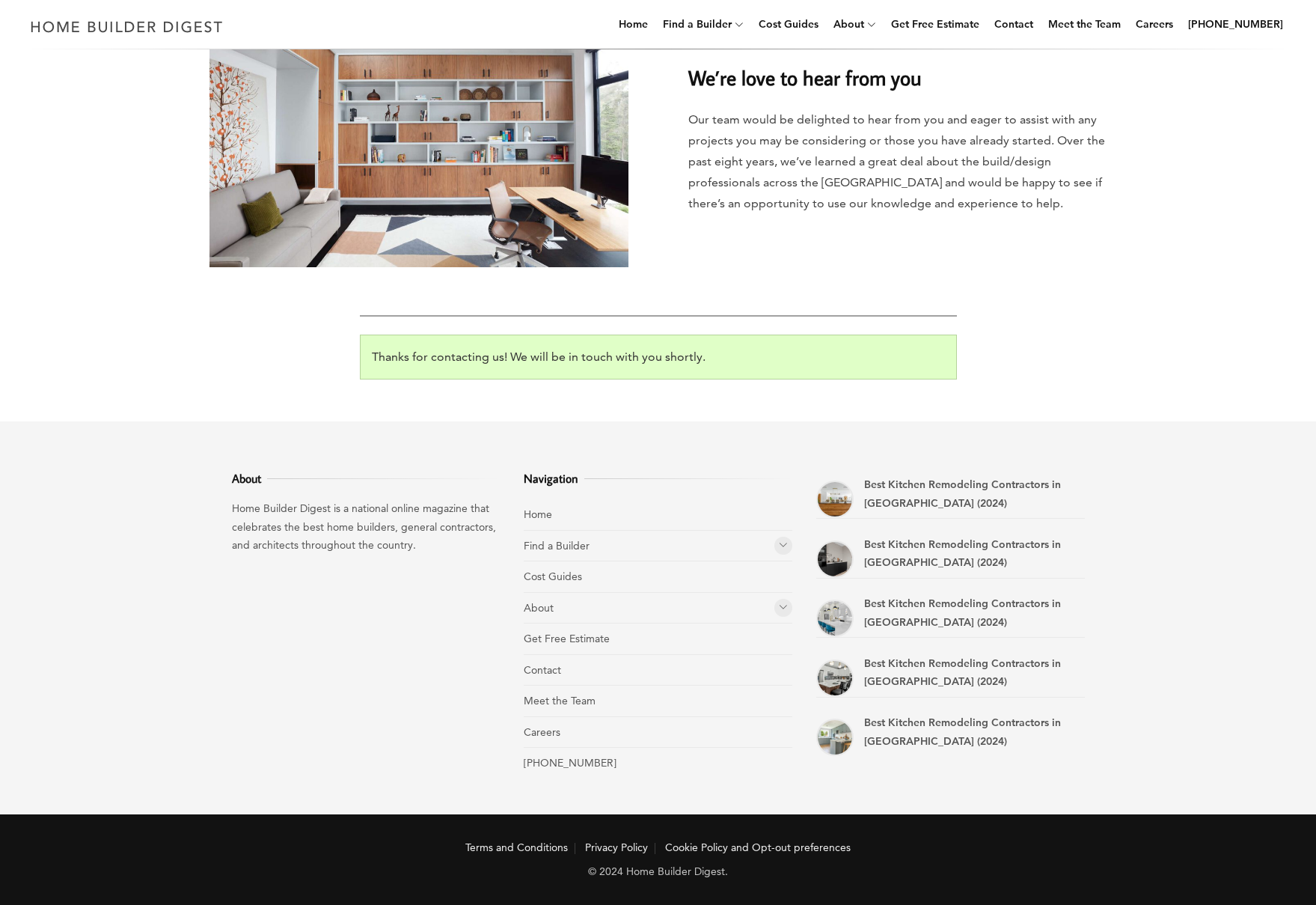
scroll to position [200, 0]
